Goal: Task Accomplishment & Management: Use online tool/utility

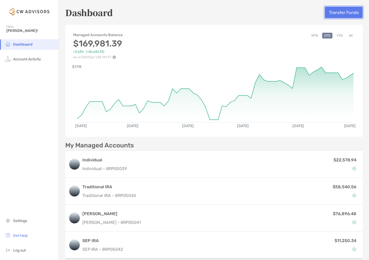
click at [335, 14] on button "Transfer Funds" at bounding box center [344, 13] width 38 height 12
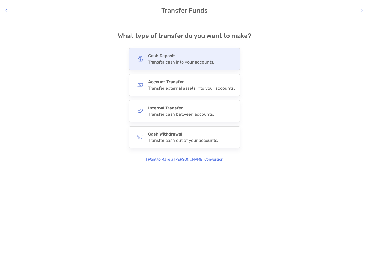
click at [176, 62] on div "Transfer cash into your accounts." at bounding box center [181, 62] width 66 height 5
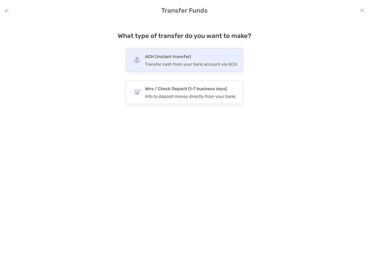
click at [160, 64] on div "Transfer cash from your bank account via ACH." at bounding box center [191, 64] width 93 height 5
click at [0, 0] on input "***" at bounding box center [0, 0] width 0 height 0
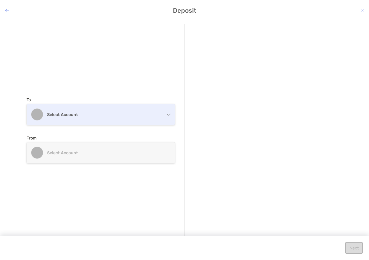
click at [98, 115] on h4 "Select account" at bounding box center [104, 114] width 114 height 5
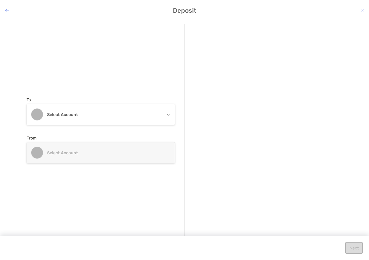
click at [56, 82] on div "To Select account Individual Individual 8RP05039 - [PERSON_NAME] Traditional IR…" at bounding box center [106, 130] width 158 height 213
click at [10, 10] on h4 "Deposit" at bounding box center [184, 10] width 369 height 7
click at [8, 10] on icon "modal" at bounding box center [7, 10] width 4 height 4
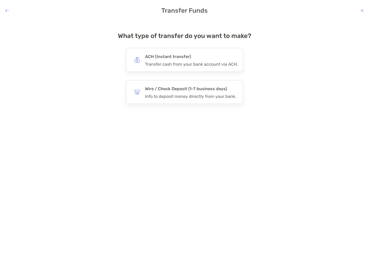
click at [8, 10] on icon "modal" at bounding box center [7, 10] width 4 height 4
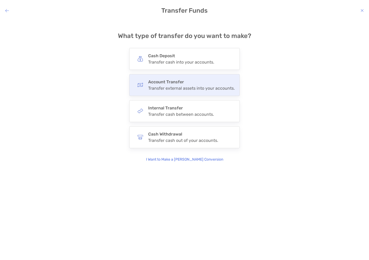
click at [186, 90] on div "Transfer external assets into your accounts." at bounding box center [191, 88] width 87 height 5
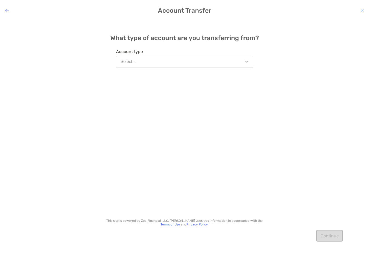
click at [155, 62] on button "Select..." at bounding box center [184, 62] width 137 height 12
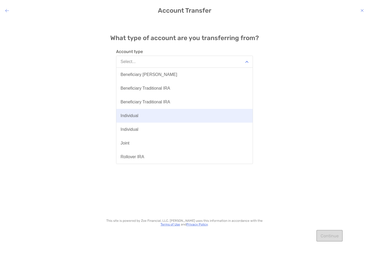
click at [137, 114] on div "Individual" at bounding box center [130, 115] width 18 height 5
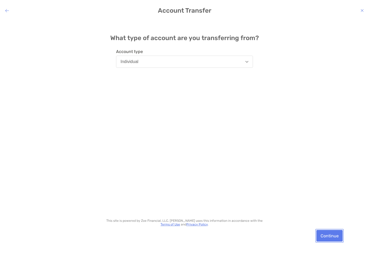
click at [332, 236] on button "Continue" at bounding box center [330, 236] width 26 height 12
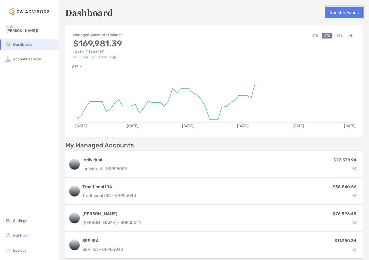
click at [347, 7] on button "Transfer Funds" at bounding box center [344, 13] width 38 height 12
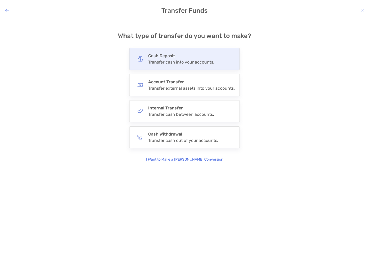
click at [166, 58] on div "Cash Deposit Transfer cash into your accounts." at bounding box center [181, 58] width 66 height 11
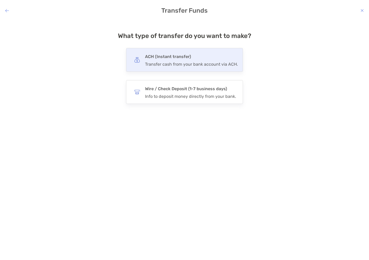
click at [168, 65] on div "Transfer cash from your bank account via ACH." at bounding box center [191, 64] width 93 height 5
click at [0, 0] on input "***" at bounding box center [0, 0] width 0 height 0
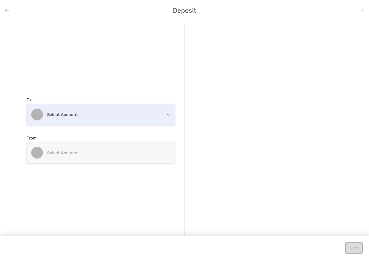
click at [97, 115] on h4 "Select account" at bounding box center [104, 114] width 114 height 5
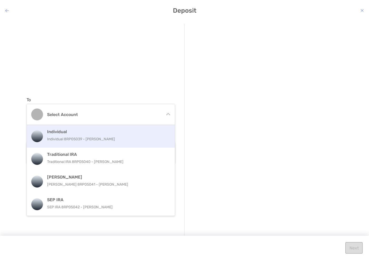
click at [75, 140] on p "Individual 8RP05039 - [PERSON_NAME]" at bounding box center [106, 139] width 119 height 7
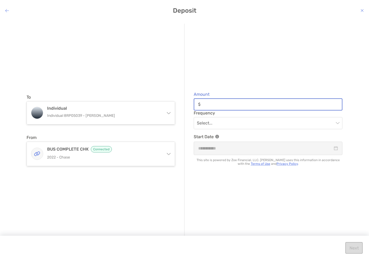
click at [213, 106] on input "Amount" at bounding box center [272, 104] width 139 height 4
type input "*****"
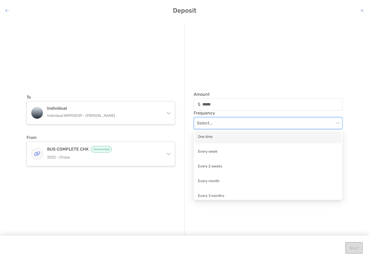
click at [220, 125] on input "modal" at bounding box center [265, 123] width 137 height 12
click at [217, 139] on div "One time" at bounding box center [268, 137] width 140 height 7
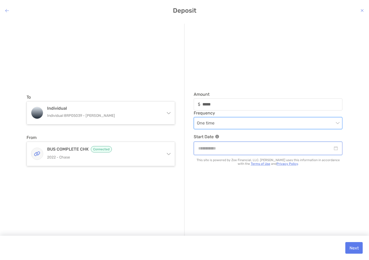
click at [220, 148] on input "modal" at bounding box center [265, 148] width 135 height 7
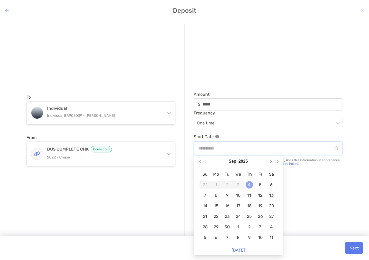
type input "**********"
click at [248, 185] on div "4" at bounding box center [249, 184] width 7 height 7
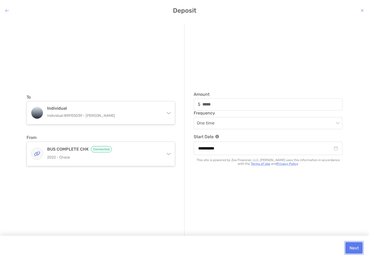
click at [352, 246] on button "Next" at bounding box center [353, 248] width 17 height 12
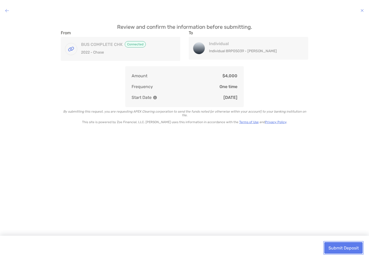
click at [344, 246] on button "Submit Deposit" at bounding box center [343, 248] width 38 height 12
